Goal: Task Accomplishment & Management: Complete application form

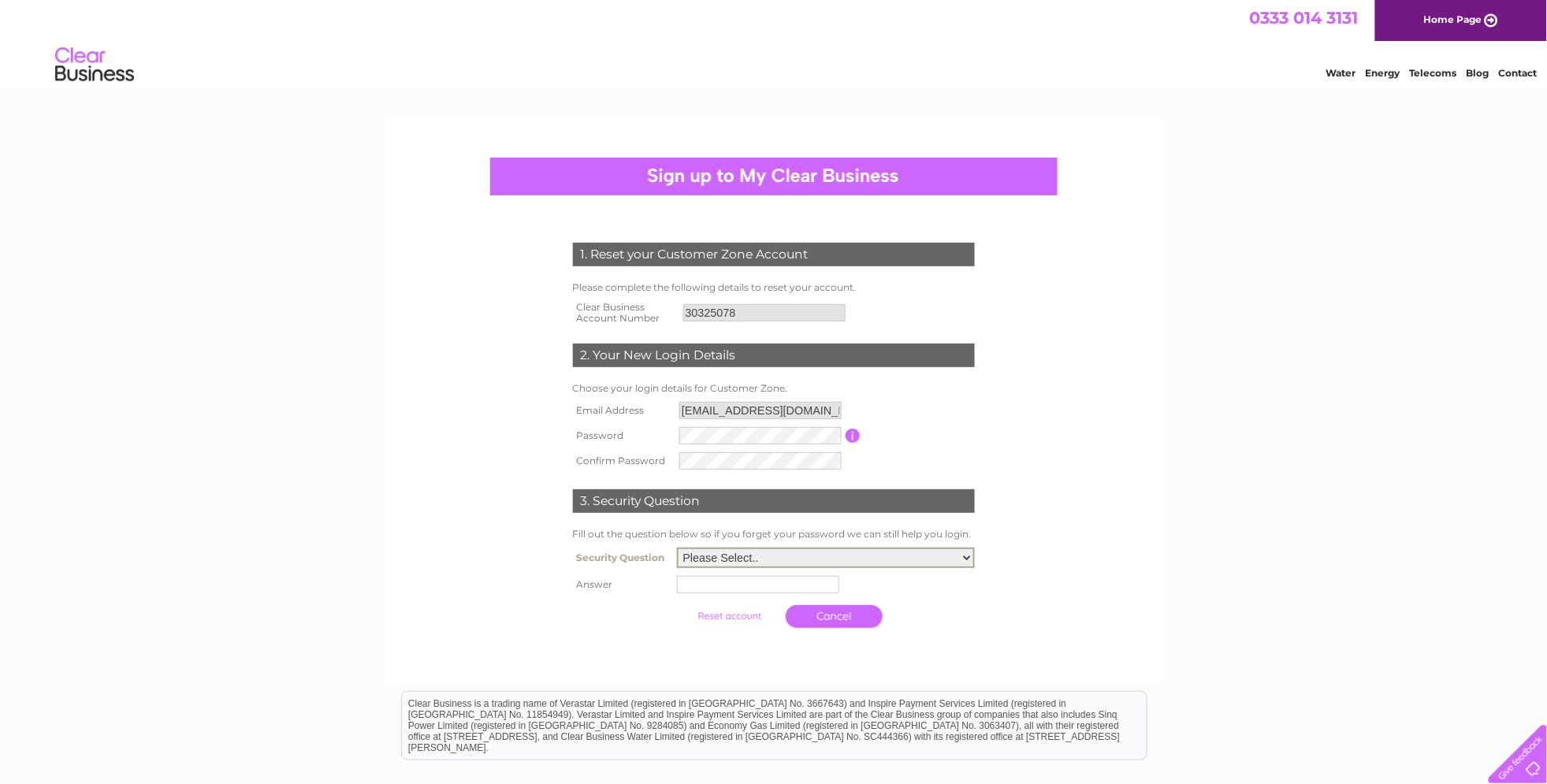
click at [781, 556] on select "Please Select.. In what town or city was your first job? In what town or city d…" at bounding box center [826, 557] width 298 height 20
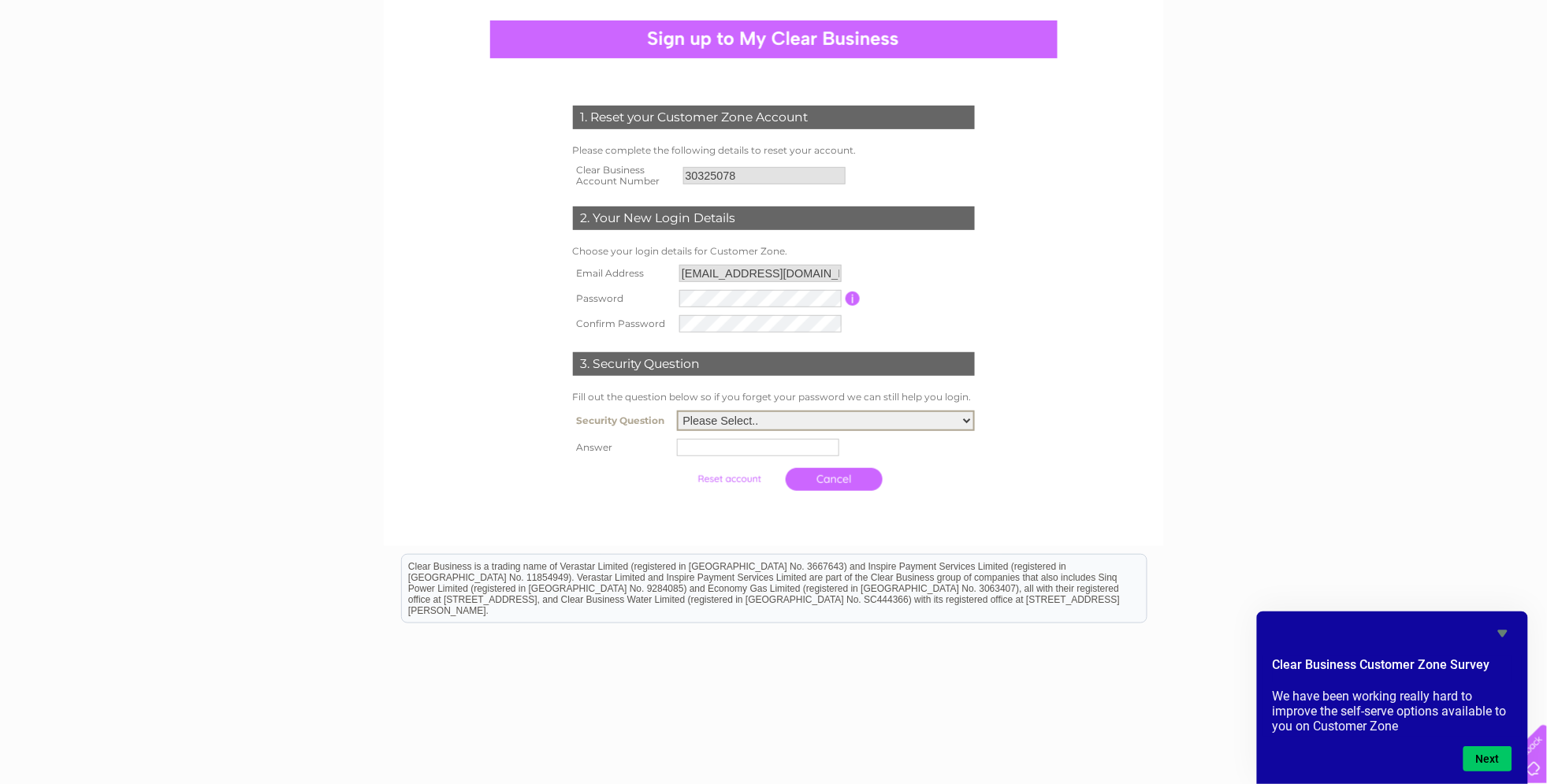
scroll to position [183, 0]
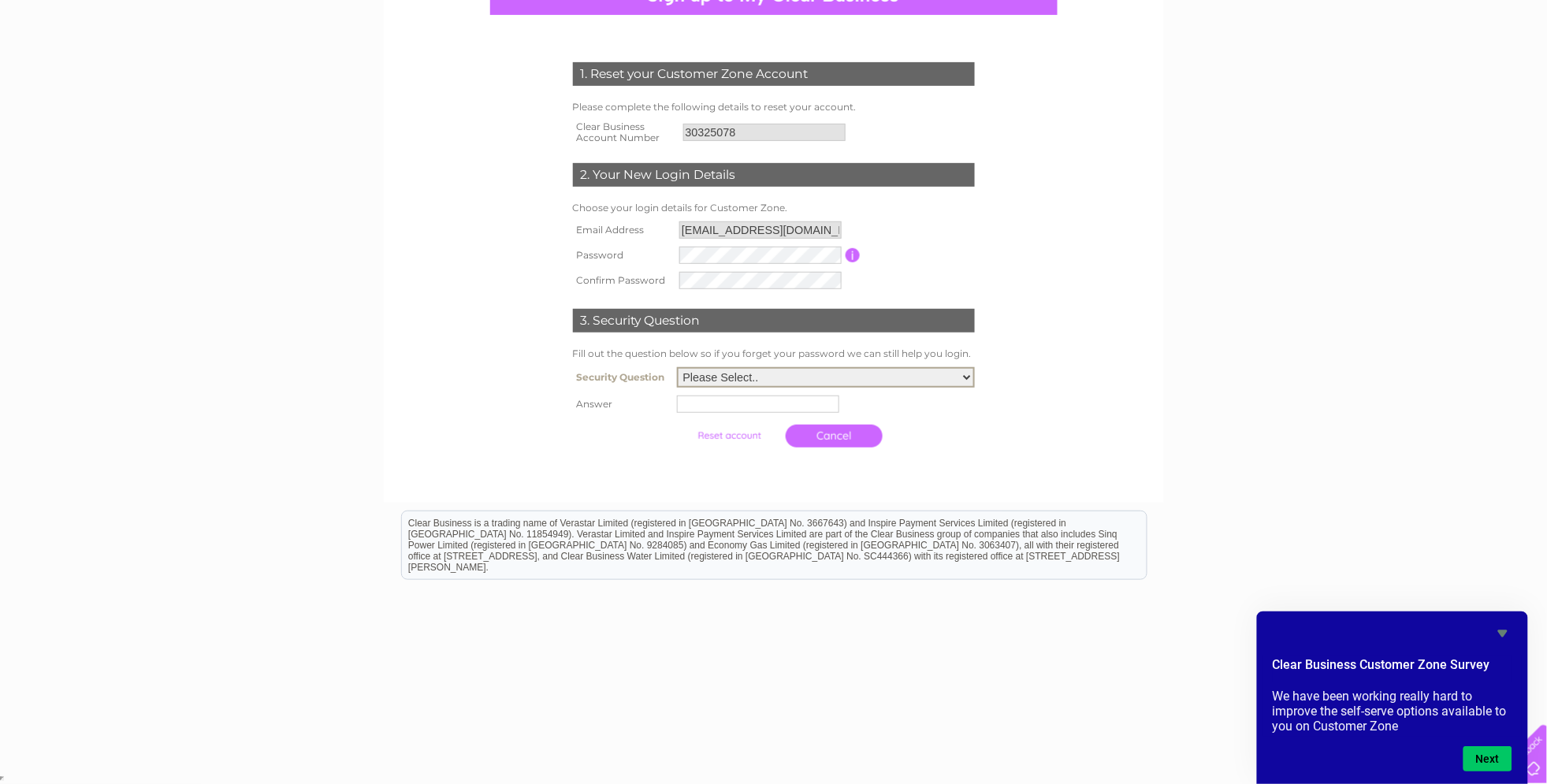
click at [813, 373] on select "Please Select.. In what town or city was your first job? In what town or city d…" at bounding box center [826, 377] width 298 height 20
select select "1"
click at [677, 367] on select "Please Select.. In what town or city was your first job? In what town or city d…" at bounding box center [826, 377] width 298 height 20
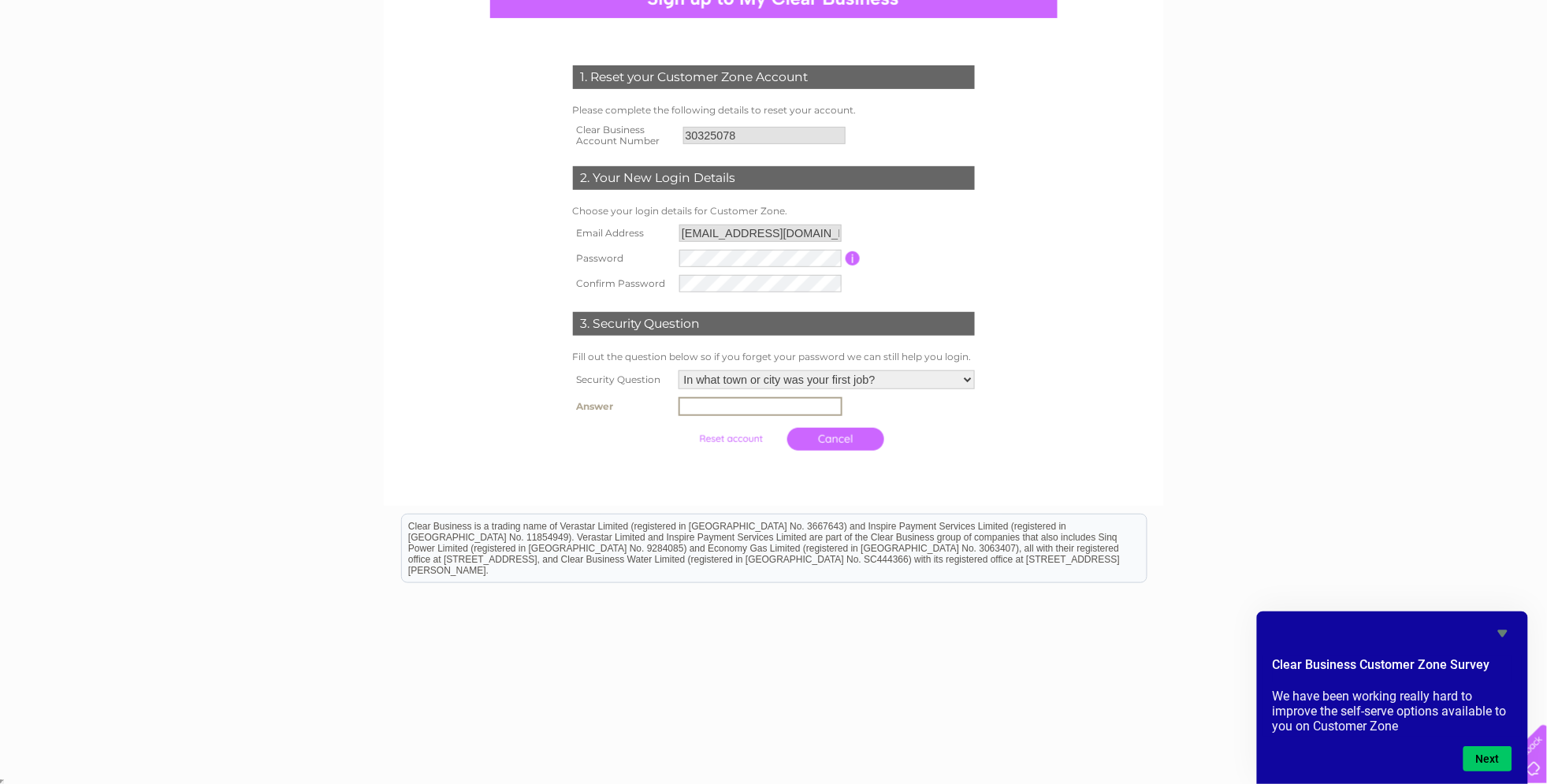
click at [712, 402] on input "text" at bounding box center [760, 406] width 164 height 19
click at [1000, 449] on div "1. Reset your Customer Zone Account Please complete the following details to re…" at bounding box center [774, 254] width 475 height 409
click at [939, 467] on div at bounding box center [774, 473] width 479 height 32
click at [855, 261] on input "button" at bounding box center [852, 258] width 15 height 14
click at [1045, 286] on form "1. Reset your Customer Zone Account Please complete the following details to re…" at bounding box center [774, 261] width 750 height 455
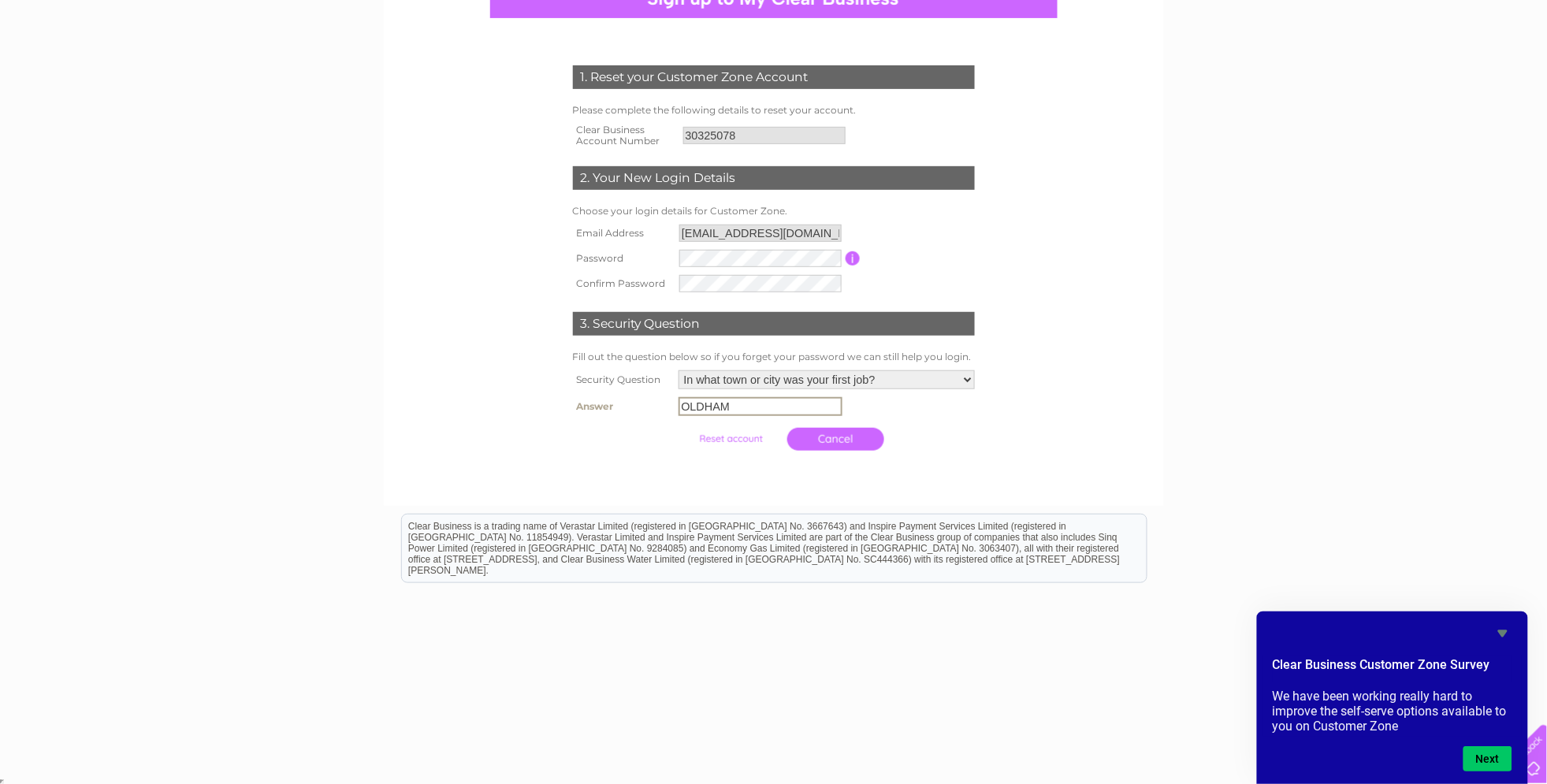
drag, startPoint x: 791, startPoint y: 399, endPoint x: 665, endPoint y: 399, distance: 126.0
click at [666, 403] on tr "Answer OLDHAM" at bounding box center [774, 406] width 410 height 27
type input "oldham"
click at [1106, 305] on form "1. Reset your Customer Zone Account Please complete the following details to re…" at bounding box center [774, 262] width 750 height 456
click at [656, 427] on th at bounding box center [621, 438] width 106 height 39
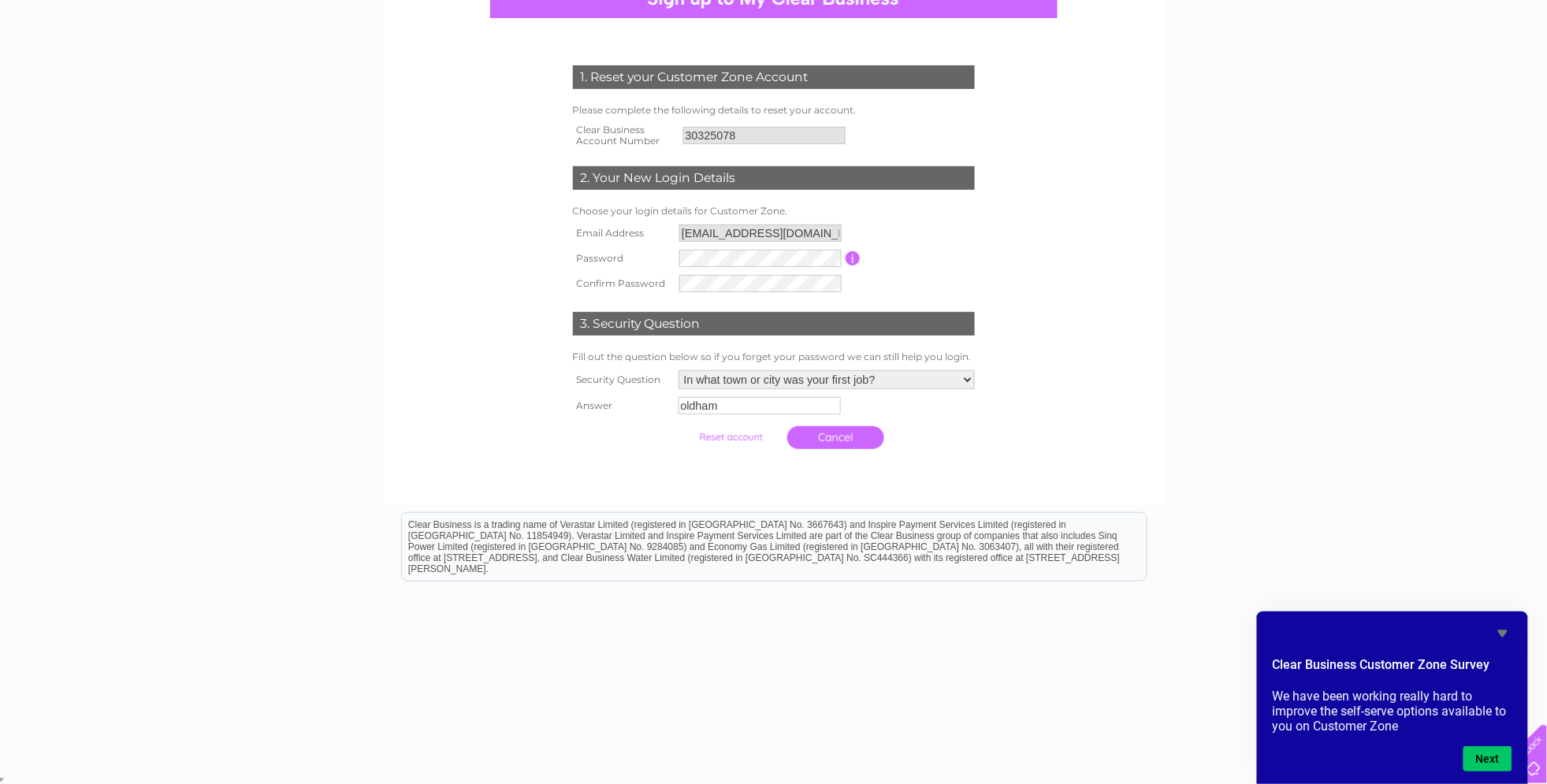
click at [610, 430] on th at bounding box center [621, 438] width 106 height 39
drag, startPoint x: 698, startPoint y: 483, endPoint x: 726, endPoint y: 480, distance: 28.2
click at [700, 483] on div at bounding box center [774, 473] width 479 height 32
click at [1480, 767] on button "Next" at bounding box center [1488, 759] width 49 height 25
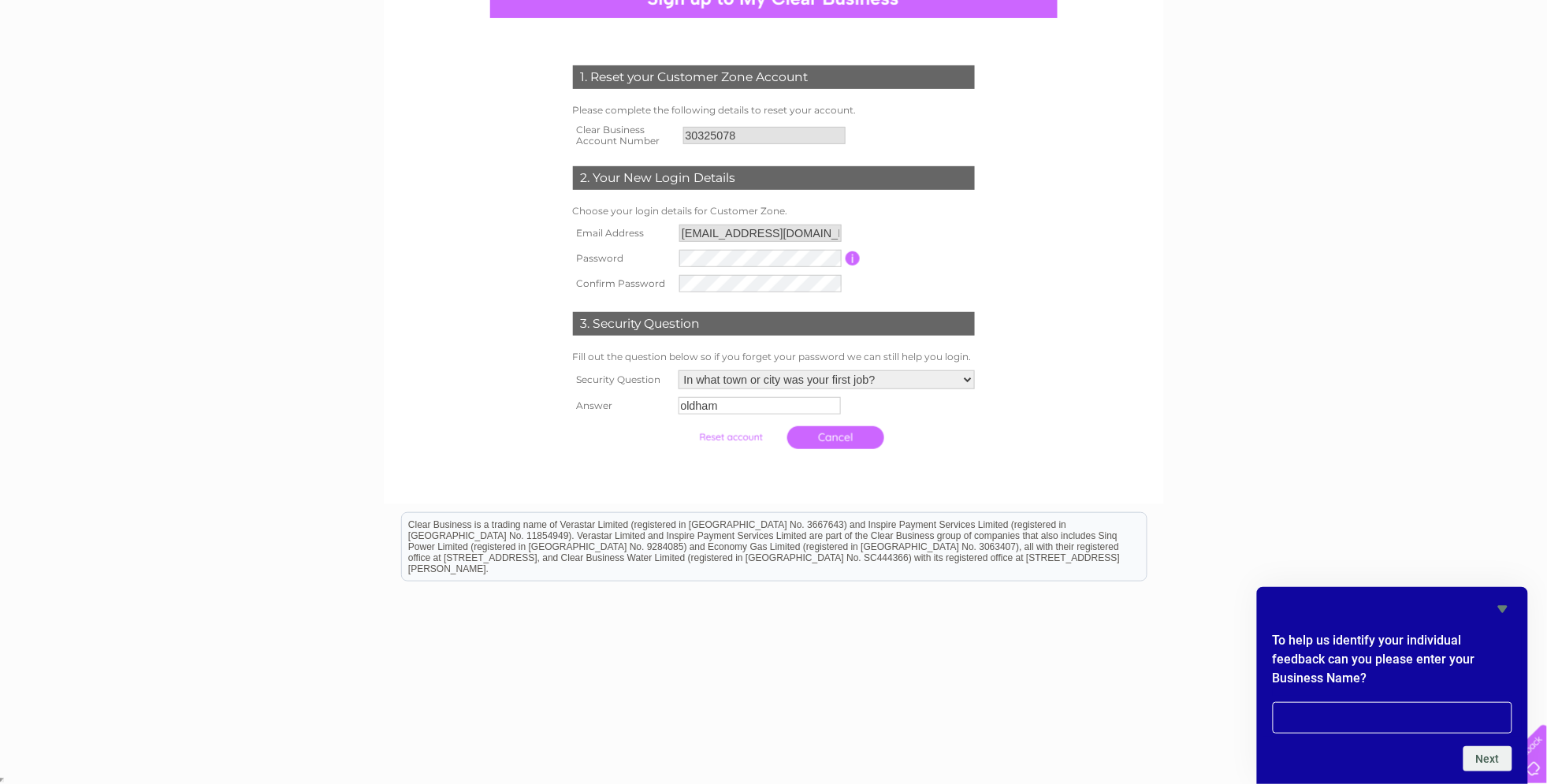
click at [1502, 608] on icon "Hide survey" at bounding box center [1502, 610] width 10 height 7
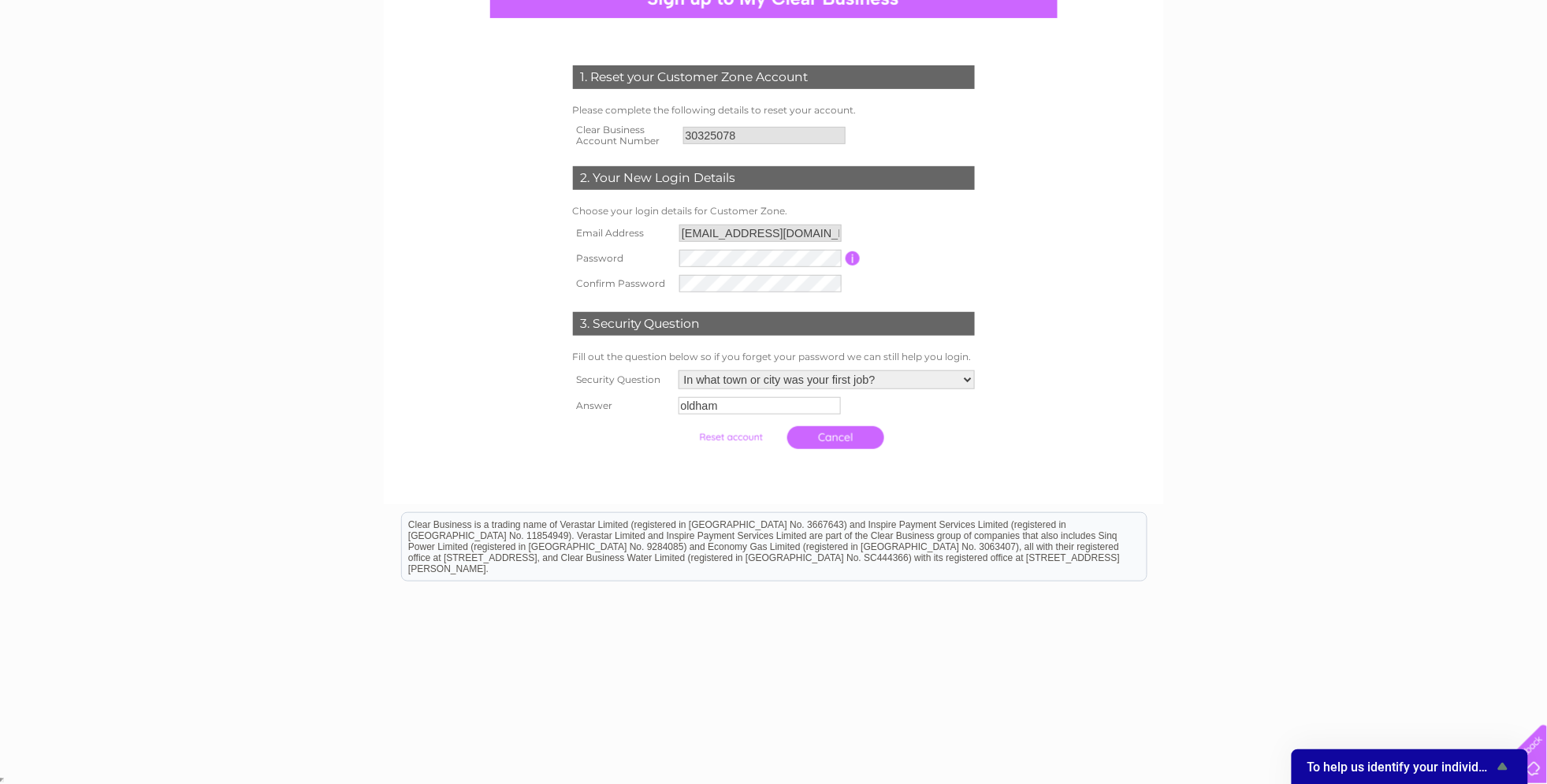
click at [1281, 475] on div "1. Reset your Customer Zone Account Please complete the following details to re…" at bounding box center [774, 357] width 1547 height 833
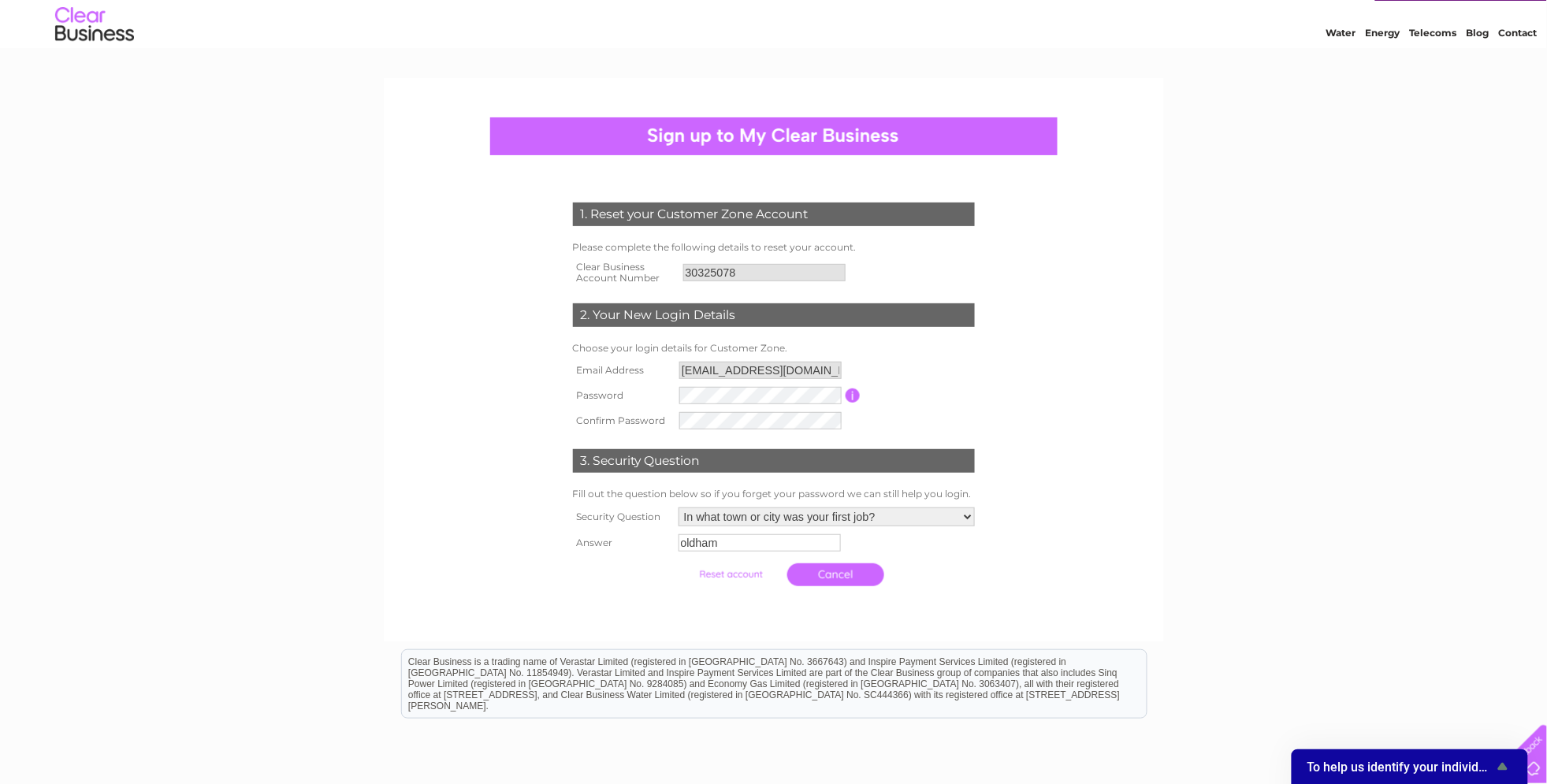
scroll to position [0, 0]
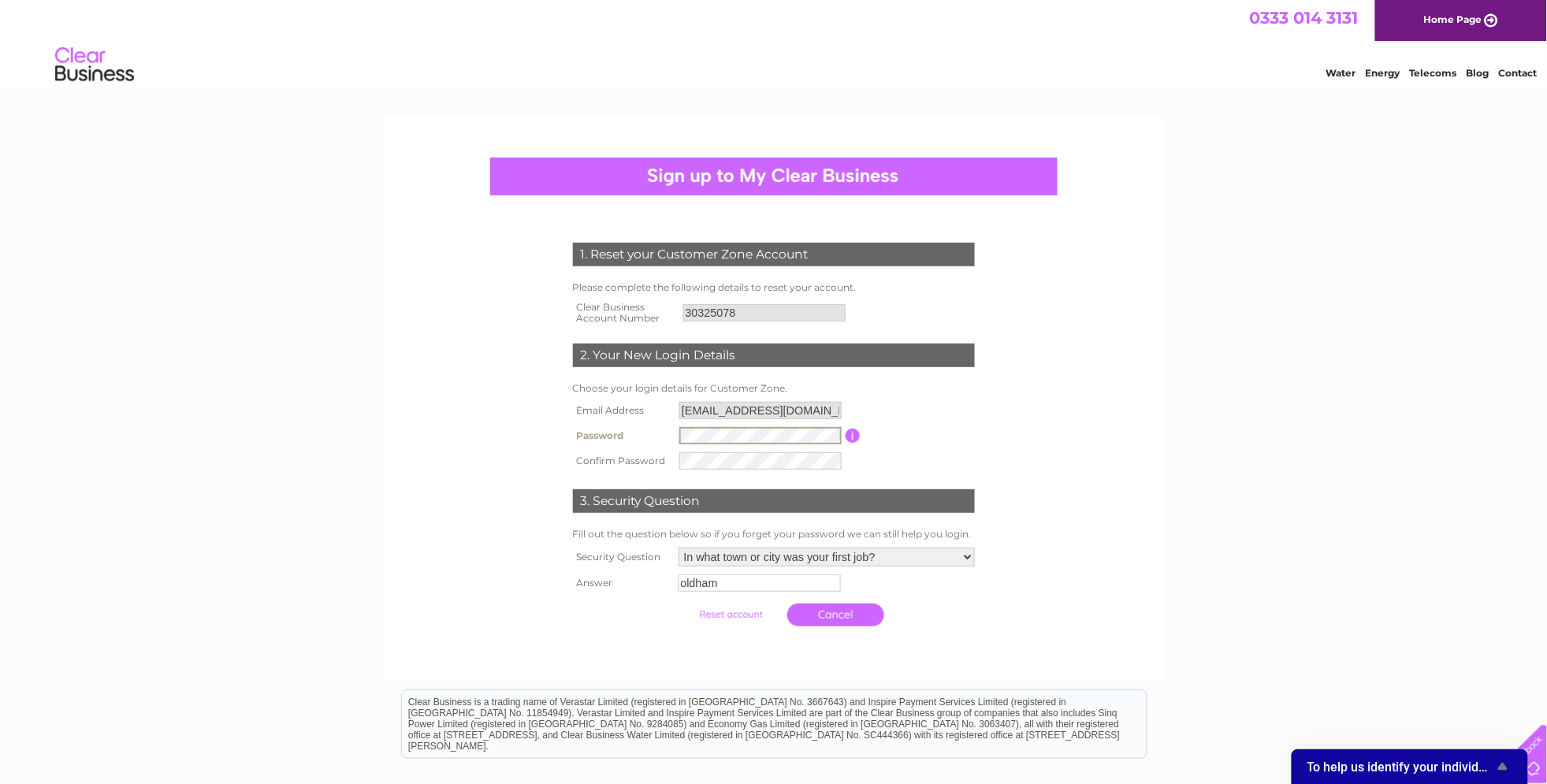
click at [671, 426] on tr "Password Password must be at least 6 characters long" at bounding box center [774, 435] width 410 height 25
click at [640, 456] on tr "Confirm Password" at bounding box center [774, 461] width 410 height 25
click at [1061, 474] on form "1. Reset your Customer Zone Account Please complete the following details to re…" at bounding box center [774, 438] width 750 height 455
click at [966, 619] on td "Cancel" at bounding box center [826, 615] width 304 height 39
click at [959, 559] on select "Please Select.. In what town or city was your first job? In what town or city d…" at bounding box center [826, 557] width 298 height 20
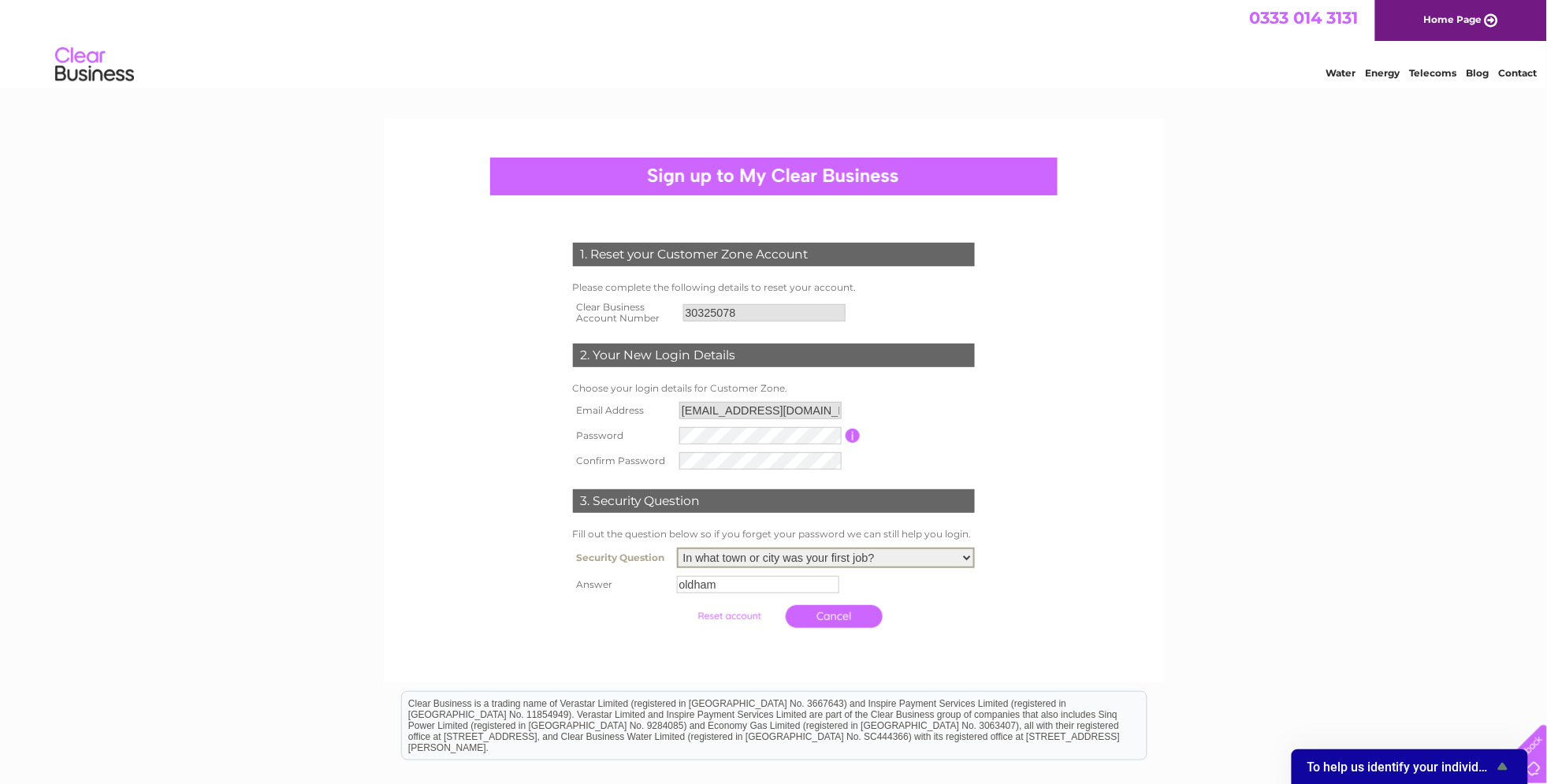
click at [677, 550] on select "Please Select.. In what town or city was your first job? In what town or city d…" at bounding box center [826, 557] width 298 height 20
click at [1016, 591] on form "1. Reset your Customer Zone Account Please complete the following details to re…" at bounding box center [774, 439] width 750 height 456
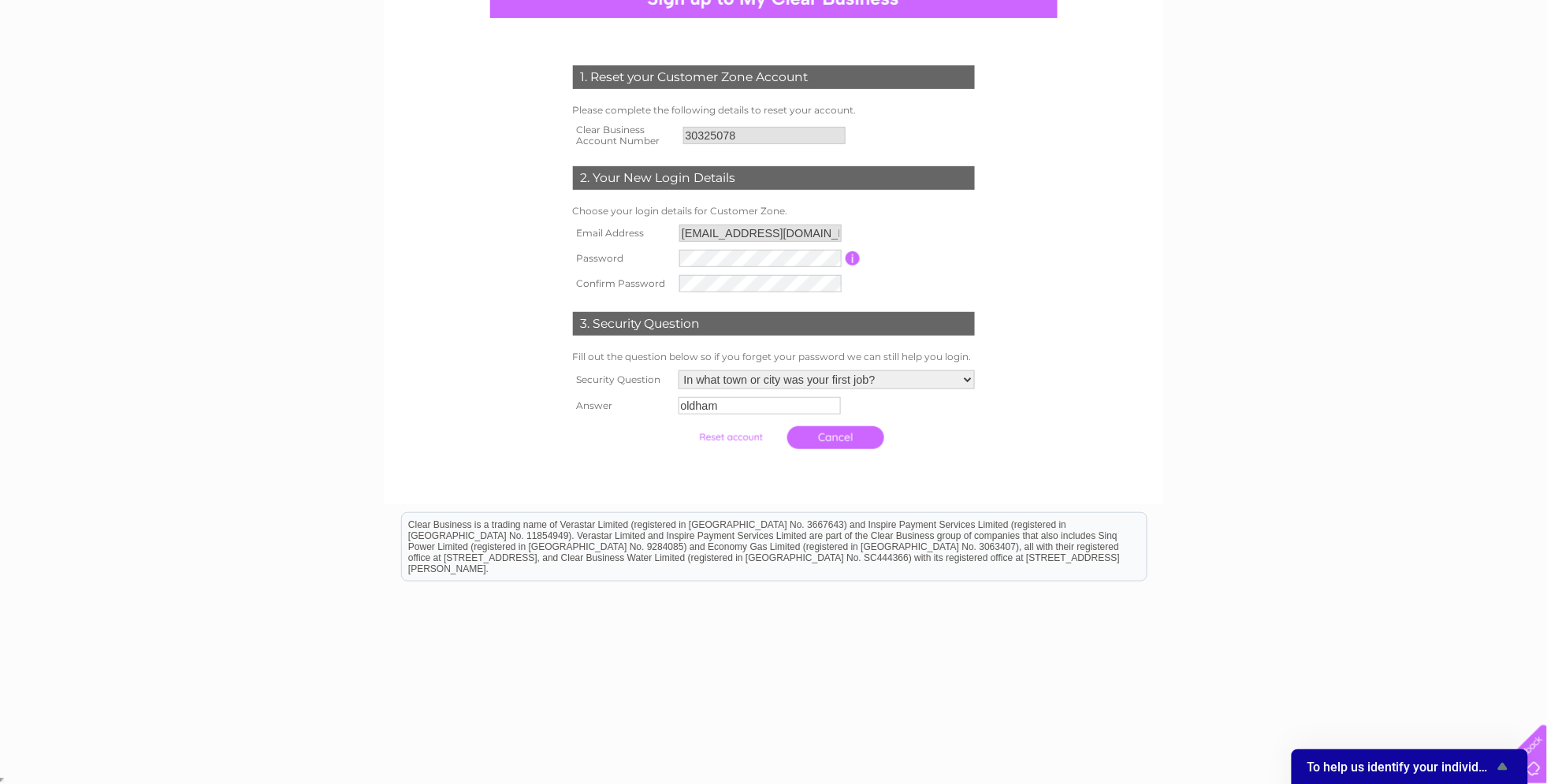
click at [851, 438] on link "Cancel" at bounding box center [836, 438] width 97 height 23
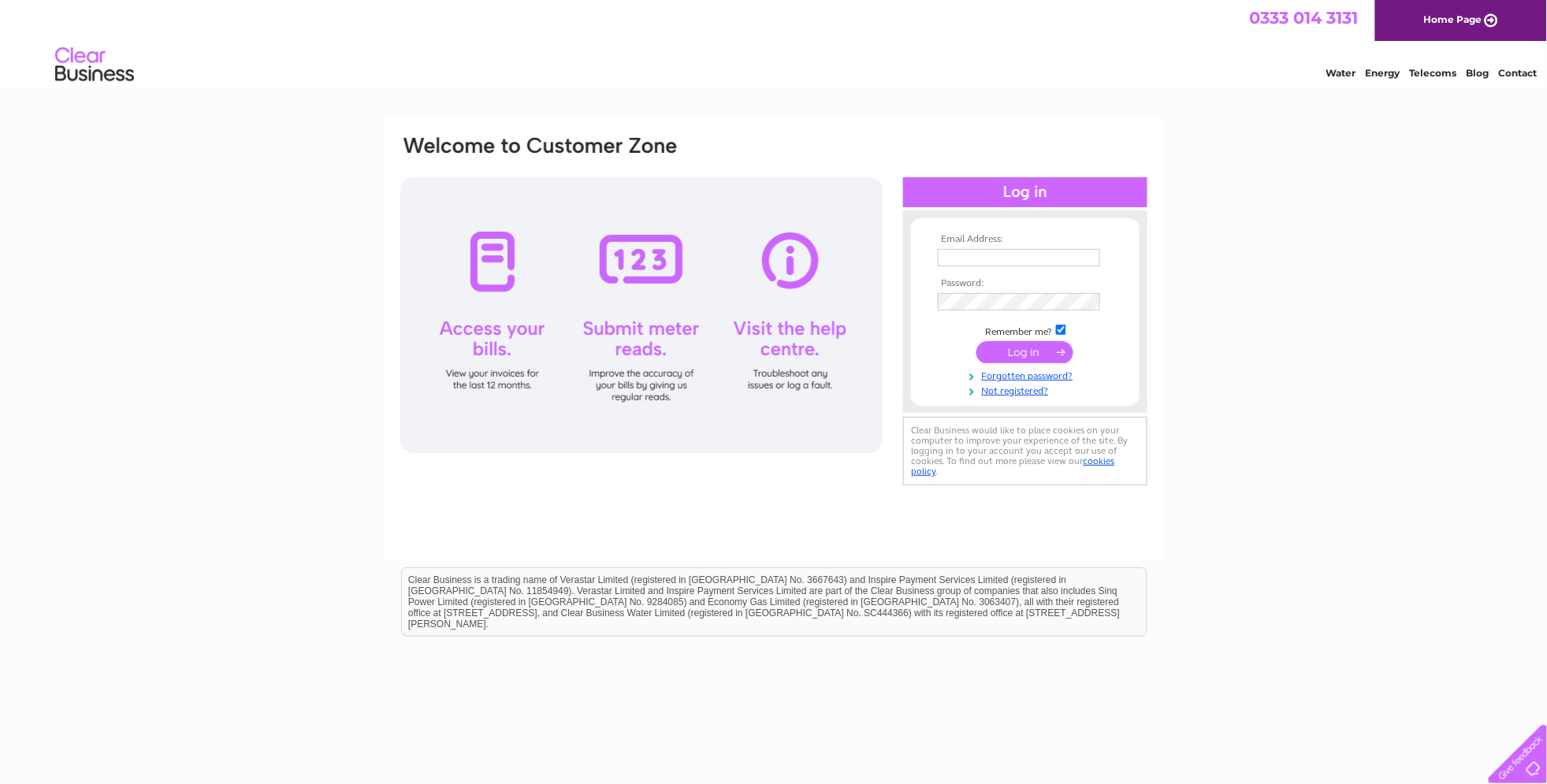
click at [978, 252] on input "text" at bounding box center [1018, 258] width 162 height 18
type input "Mark@theoldschoolbbqbus.co.uk"
click at [1008, 349] on input "submit" at bounding box center [1025, 352] width 97 height 22
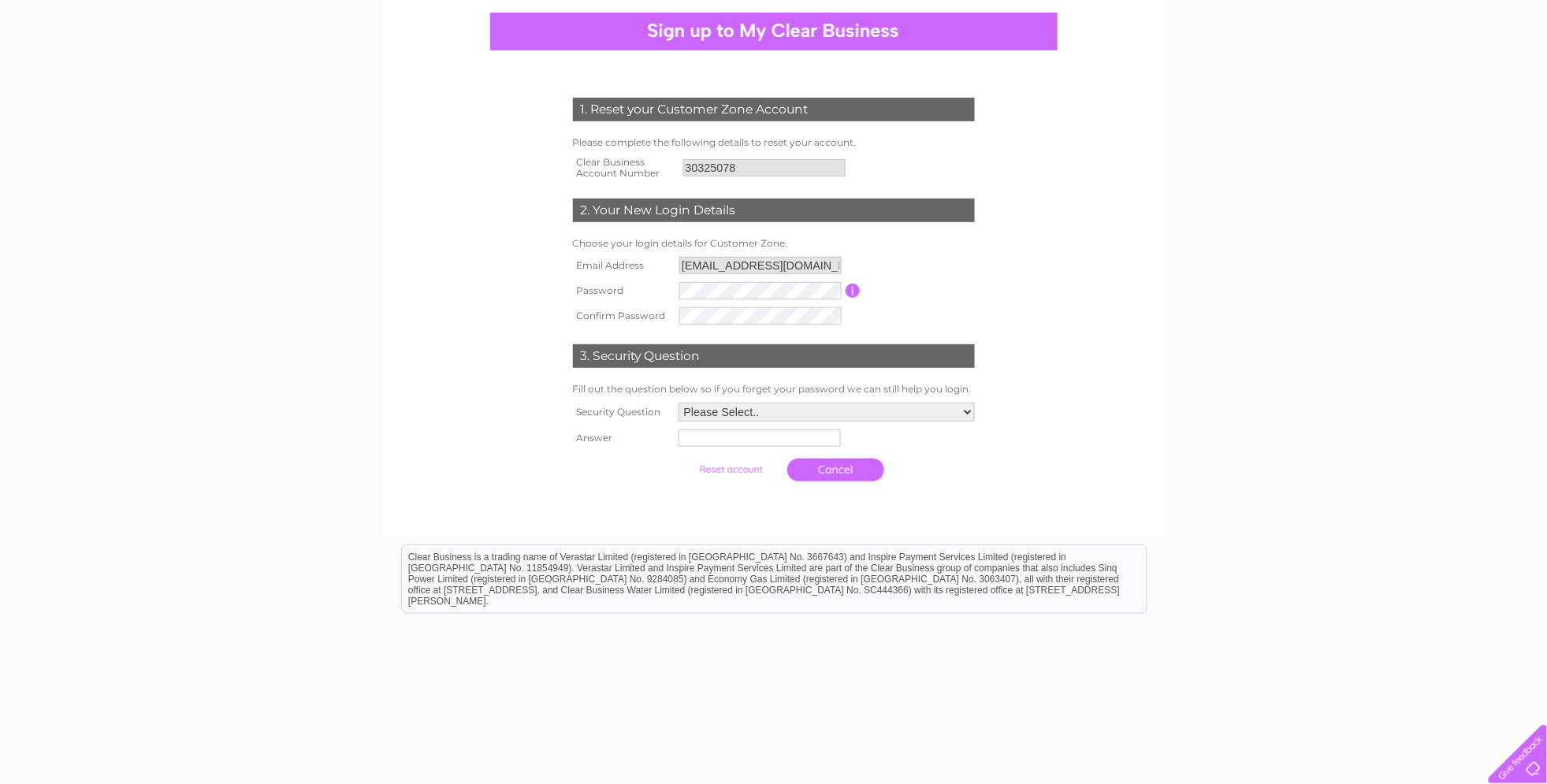
scroll to position [177, 0]
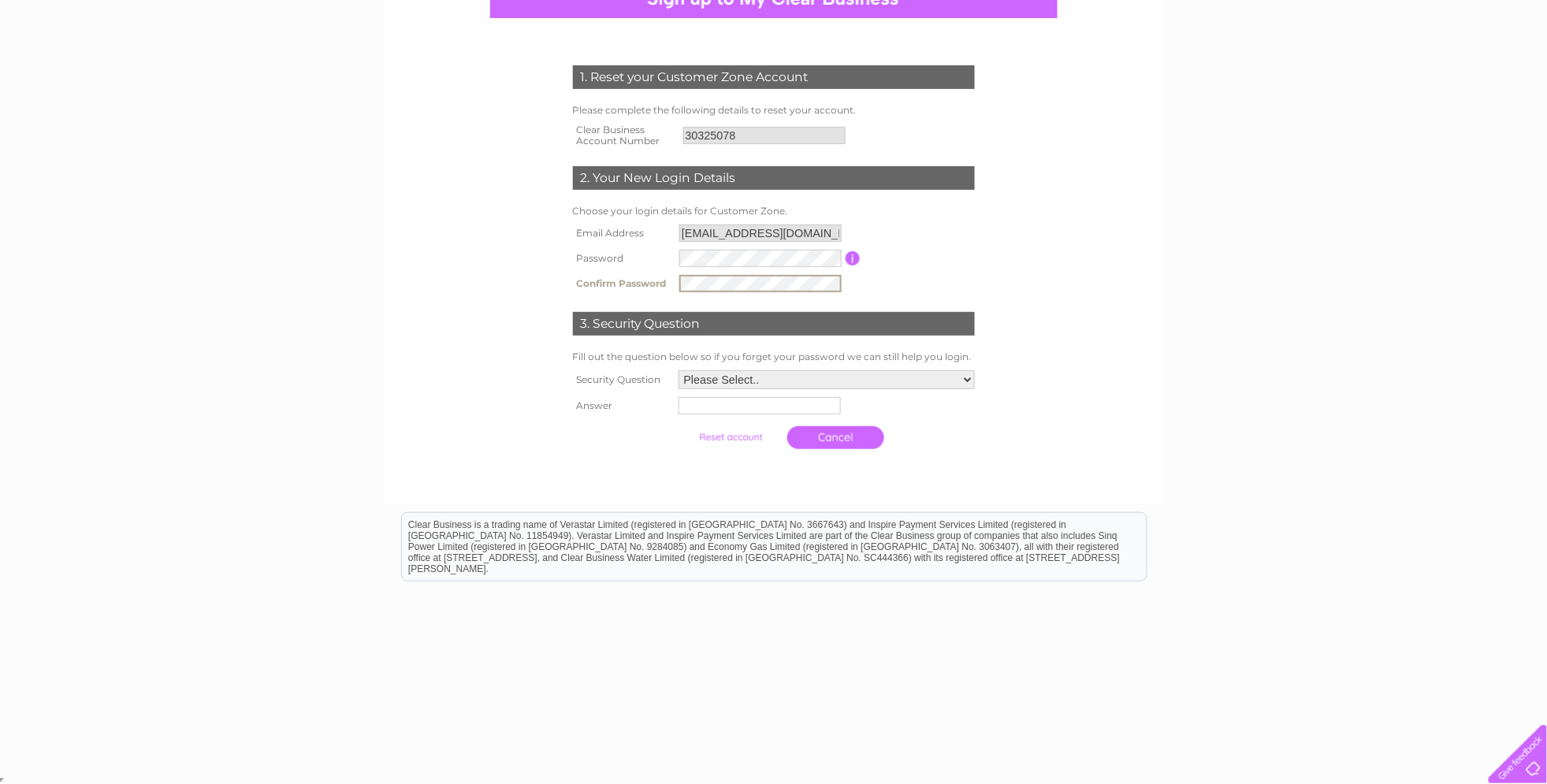
click at [765, 385] on select "Please Select.. In what town or city was your first job? In what town or city d…" at bounding box center [827, 380] width 296 height 19
select select "1"
click at [677, 372] on select "Please Select.. In what town or city was your first job? In what town or city d…" at bounding box center [826, 380] width 298 height 20
click at [1085, 314] on form "1. Reset your Customer Zone Account Please complete the following details to re…" at bounding box center [774, 261] width 750 height 455
click at [748, 406] on input "text" at bounding box center [759, 406] width 162 height 18
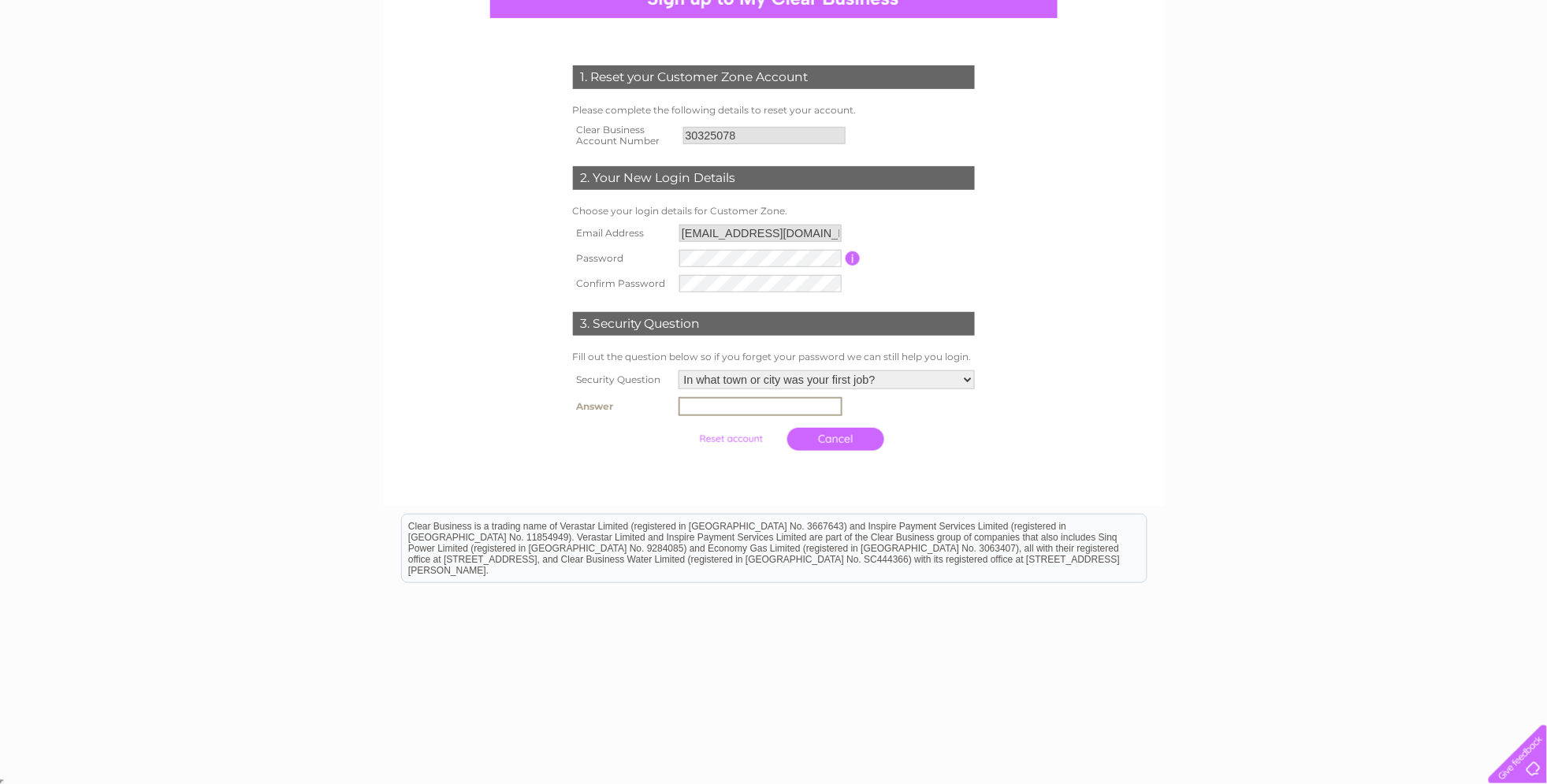
type input "oldham"
click at [752, 451] on td at bounding box center [731, 439] width 105 height 31
click at [734, 437] on input "submit" at bounding box center [731, 437] width 97 height 22
